Goal: Find specific page/section: Find specific page/section

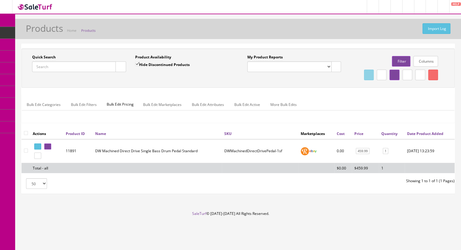
click at [49, 36] on link "Products" at bounding box center [47, 33] width 64 height 12
click at [12, 45] on link "Content" at bounding box center [7, 45] width 15 height 12
click at [8, 19] on icon at bounding box center [7, 20] width 6 height 5
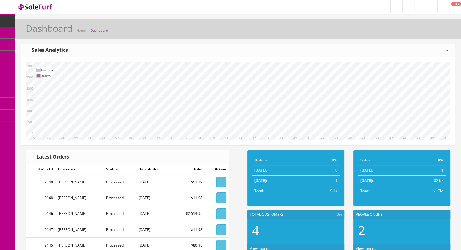
click at [55, 38] on link "Products" at bounding box center [47, 33] width 64 height 12
